Goal: Task Accomplishment & Management: Manage account settings

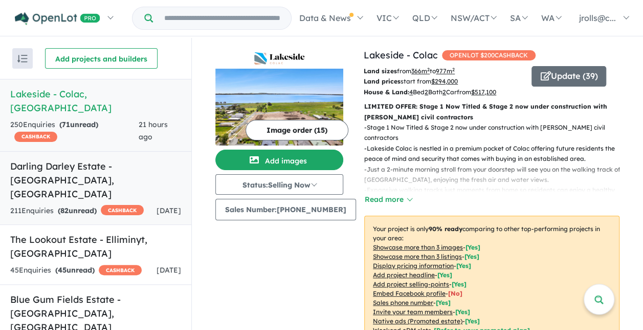
click at [75, 161] on link "Darling Darley Estate - [GEOGRAPHIC_DATA][PERSON_NAME][GEOGRAPHIC_DATA] 211 Enq…" at bounding box center [95, 188] width 191 height 74
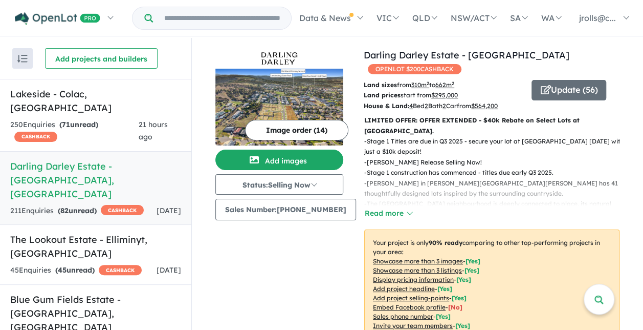
click at [300, 124] on button "Image order ( 14 )" at bounding box center [296, 130] width 103 height 20
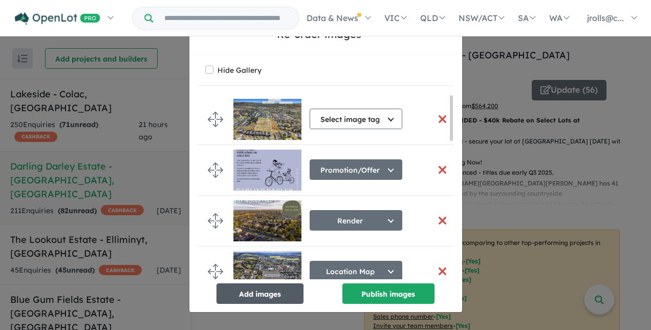
click at [260, 289] on button "Add images" at bounding box center [259, 293] width 87 height 20
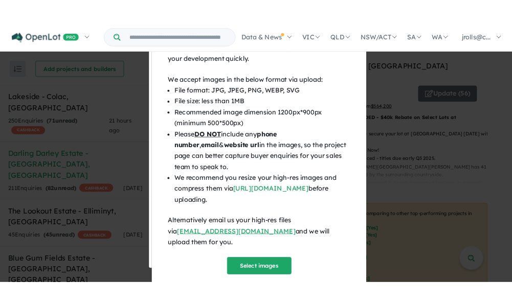
scroll to position [33, 0]
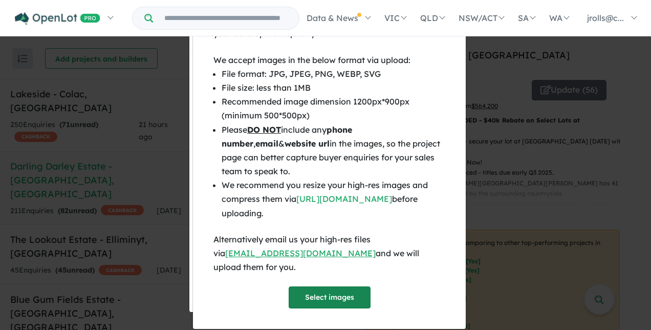
click at [331, 286] on button "Select images" at bounding box center [330, 297] width 82 height 22
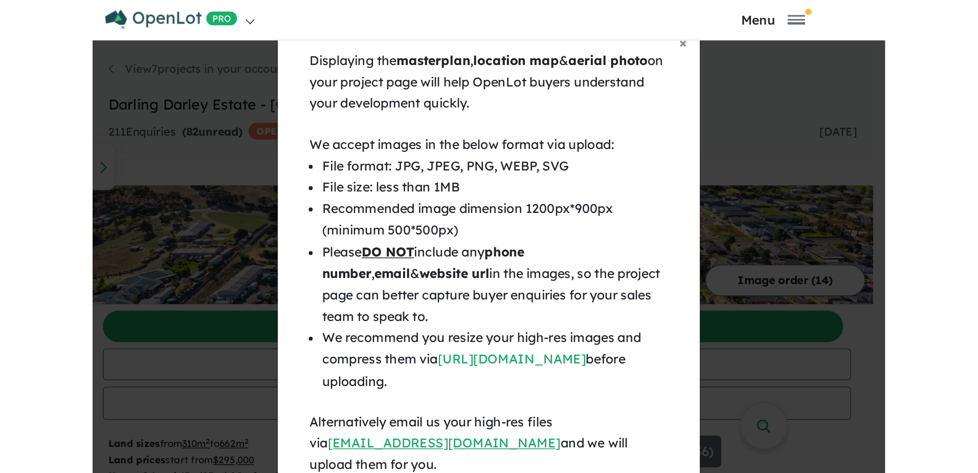
scroll to position [0, 0]
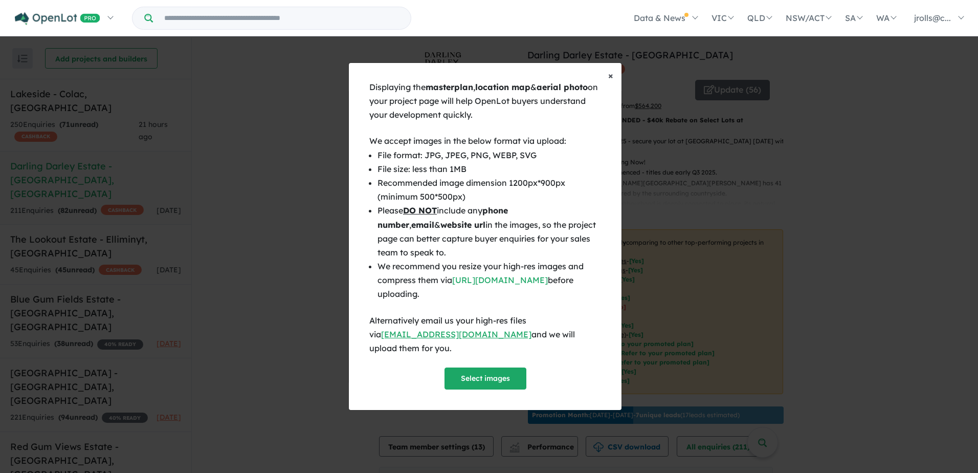
click at [612, 79] on span "×" at bounding box center [610, 76] width 5 height 12
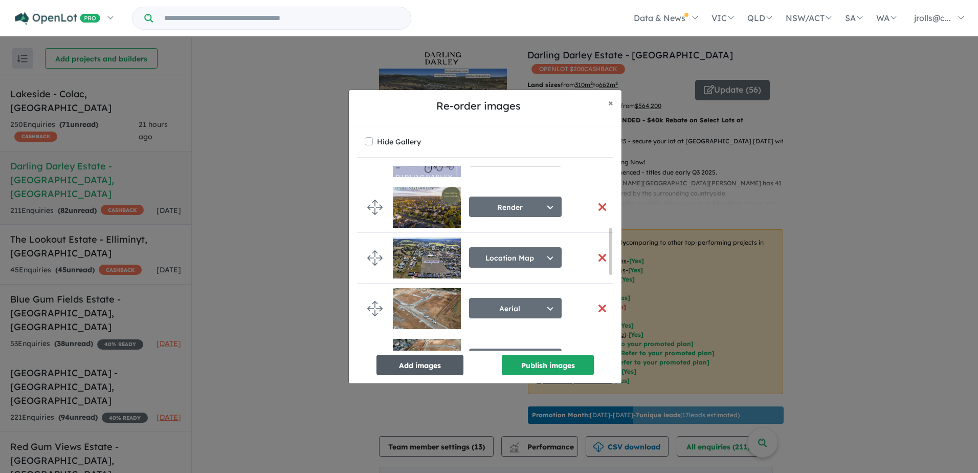
scroll to position [256, 0]
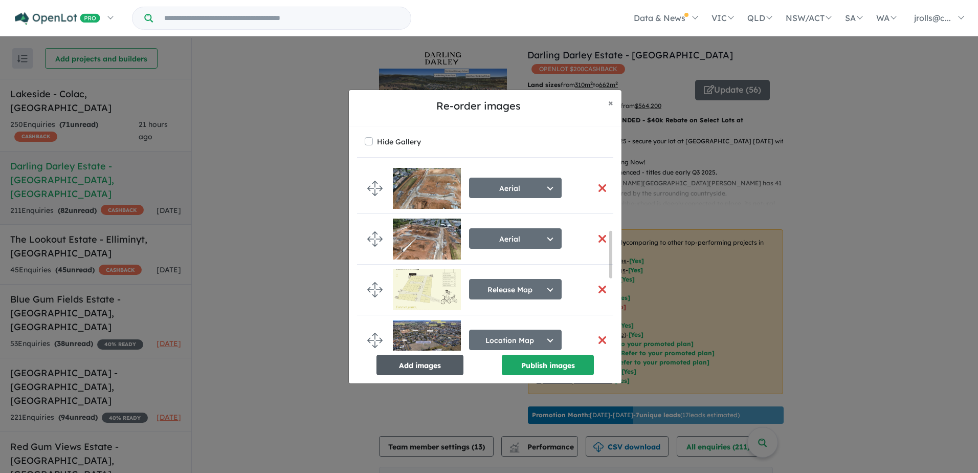
click at [427, 329] on button "Add images" at bounding box center [420, 365] width 87 height 20
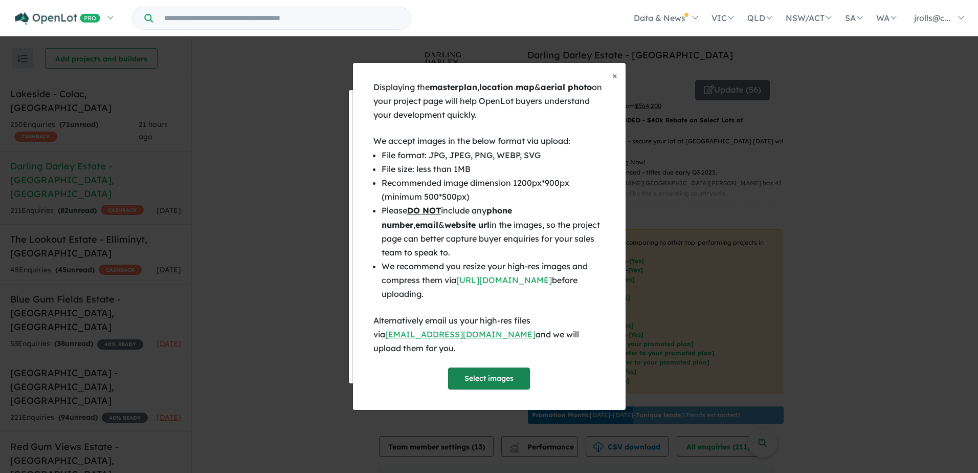
click at [497, 329] on button "Select images" at bounding box center [489, 378] width 82 height 22
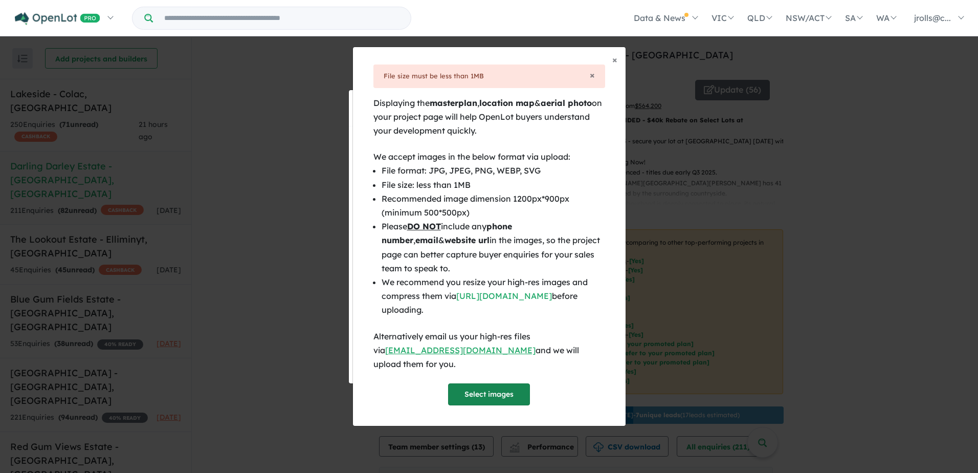
click at [489, 329] on button "Select images" at bounding box center [489, 394] width 82 height 22
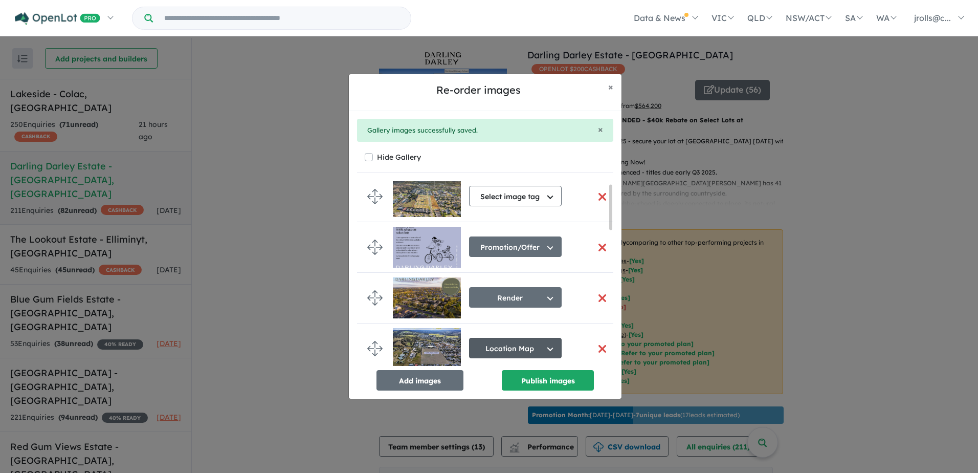
scroll to position [0, 0]
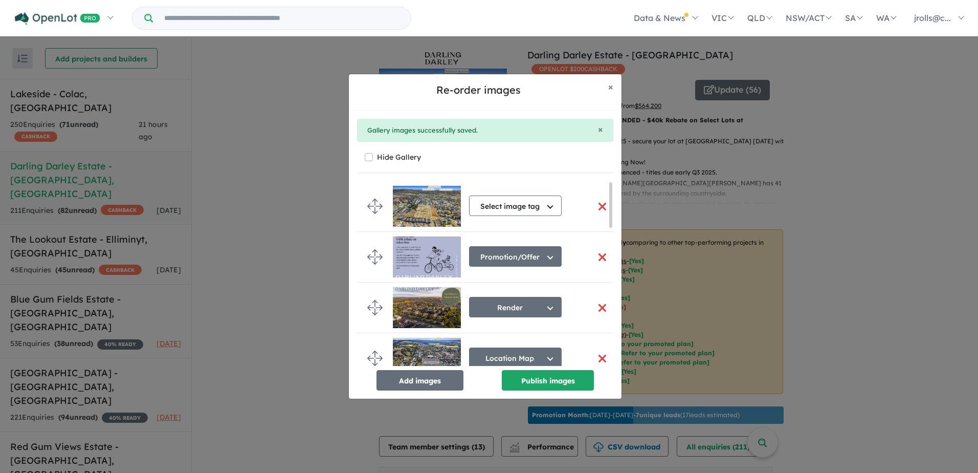
click at [593, 258] on button "button" at bounding box center [601, 257] width 21 height 22
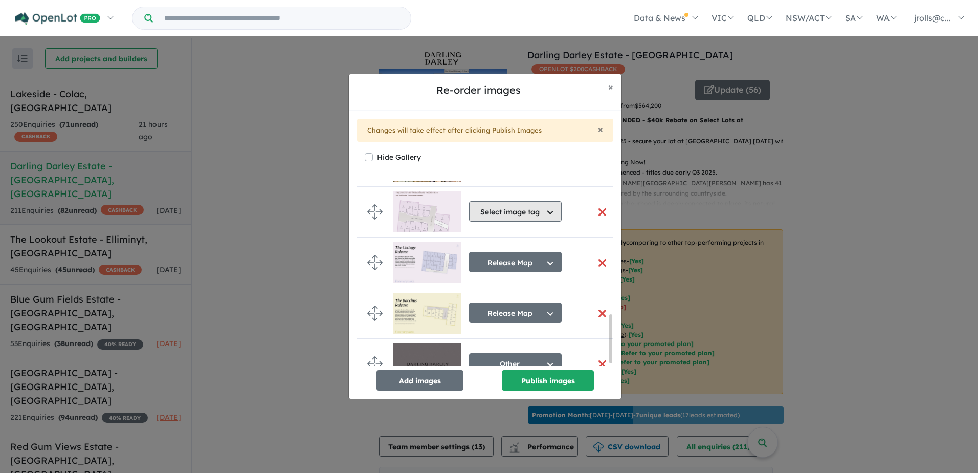
scroll to position [520, 0]
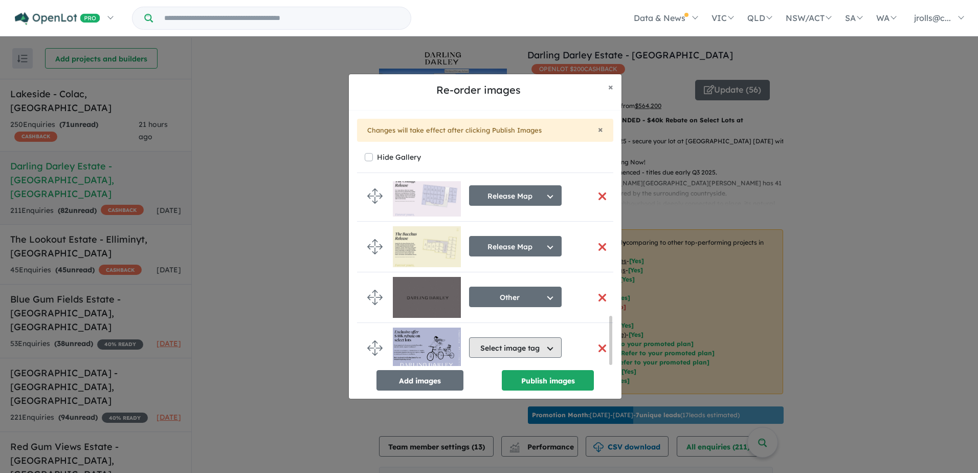
click at [534, 329] on button "Select image tag" at bounding box center [515, 347] width 93 height 20
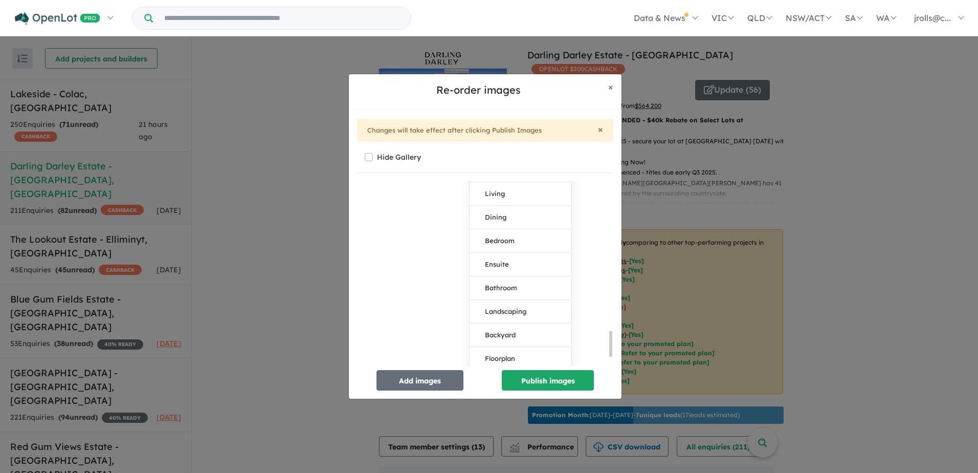
scroll to position [1142, 0]
click at [531, 319] on button "Promotion/Offer" at bounding box center [521, 316] width 102 height 24
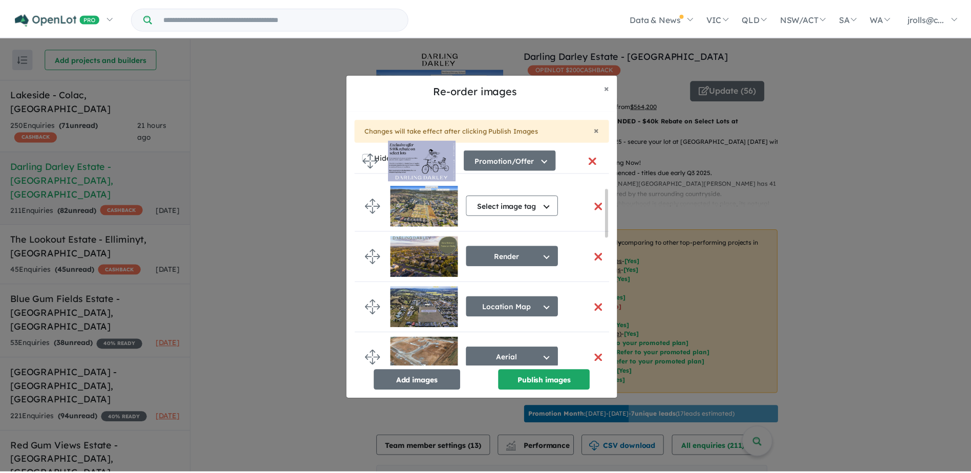
scroll to position [0, 0]
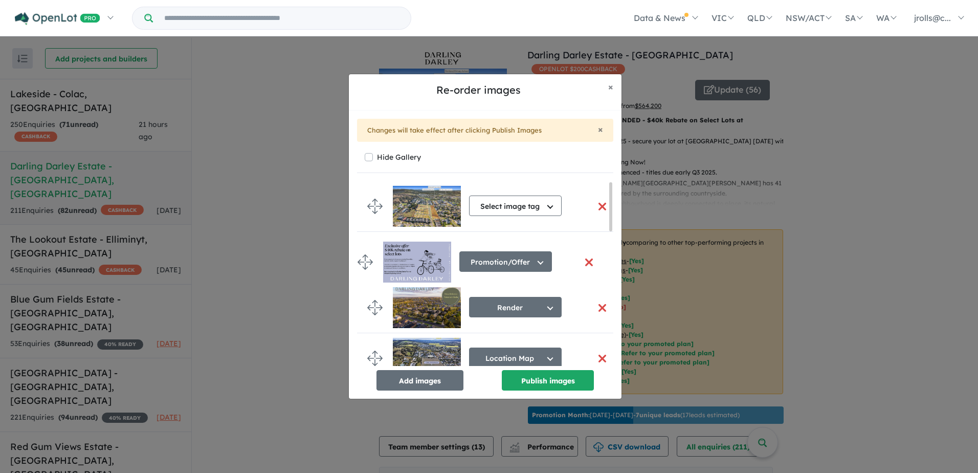
drag, startPoint x: 374, startPoint y: 342, endPoint x: 364, endPoint y: 259, distance: 82.9
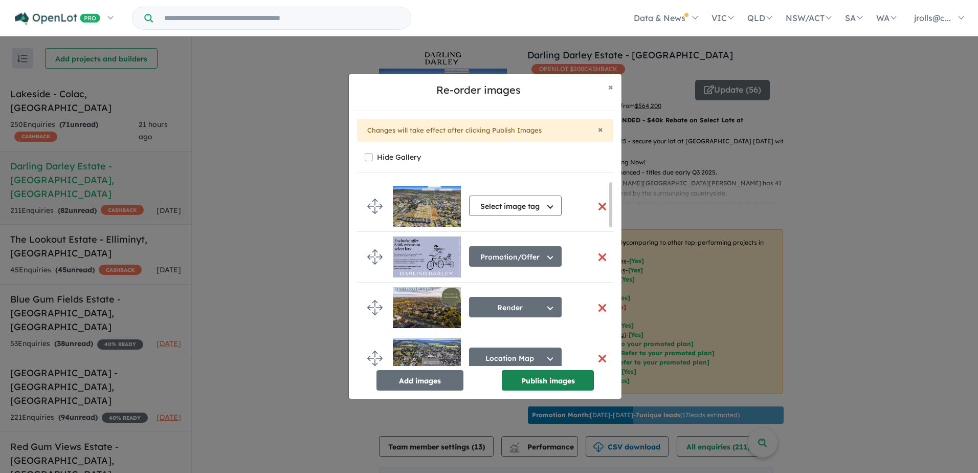
click at [558, 329] on button "Publish images" at bounding box center [548, 380] width 92 height 20
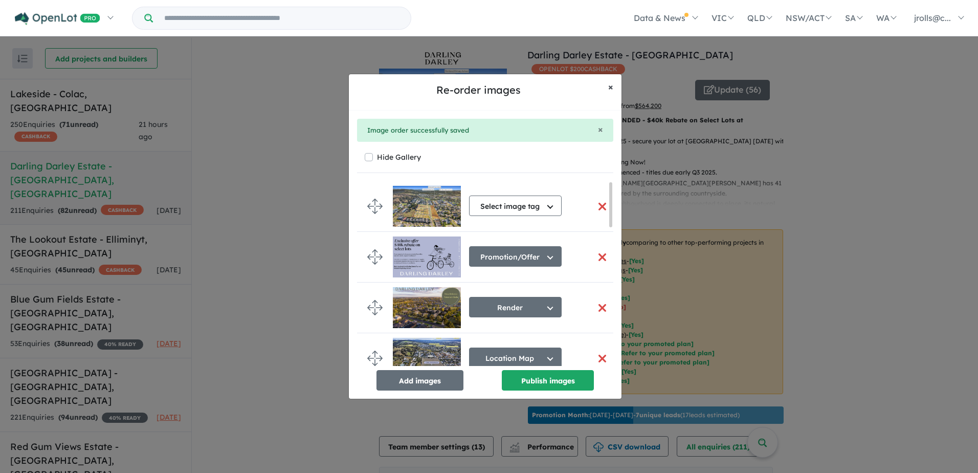
drag, startPoint x: 609, startPoint y: 87, endPoint x: 730, endPoint y: 125, distance: 126.1
click at [609, 87] on span "×" at bounding box center [610, 87] width 5 height 12
